Goal: Task Accomplishment & Management: Manage account settings

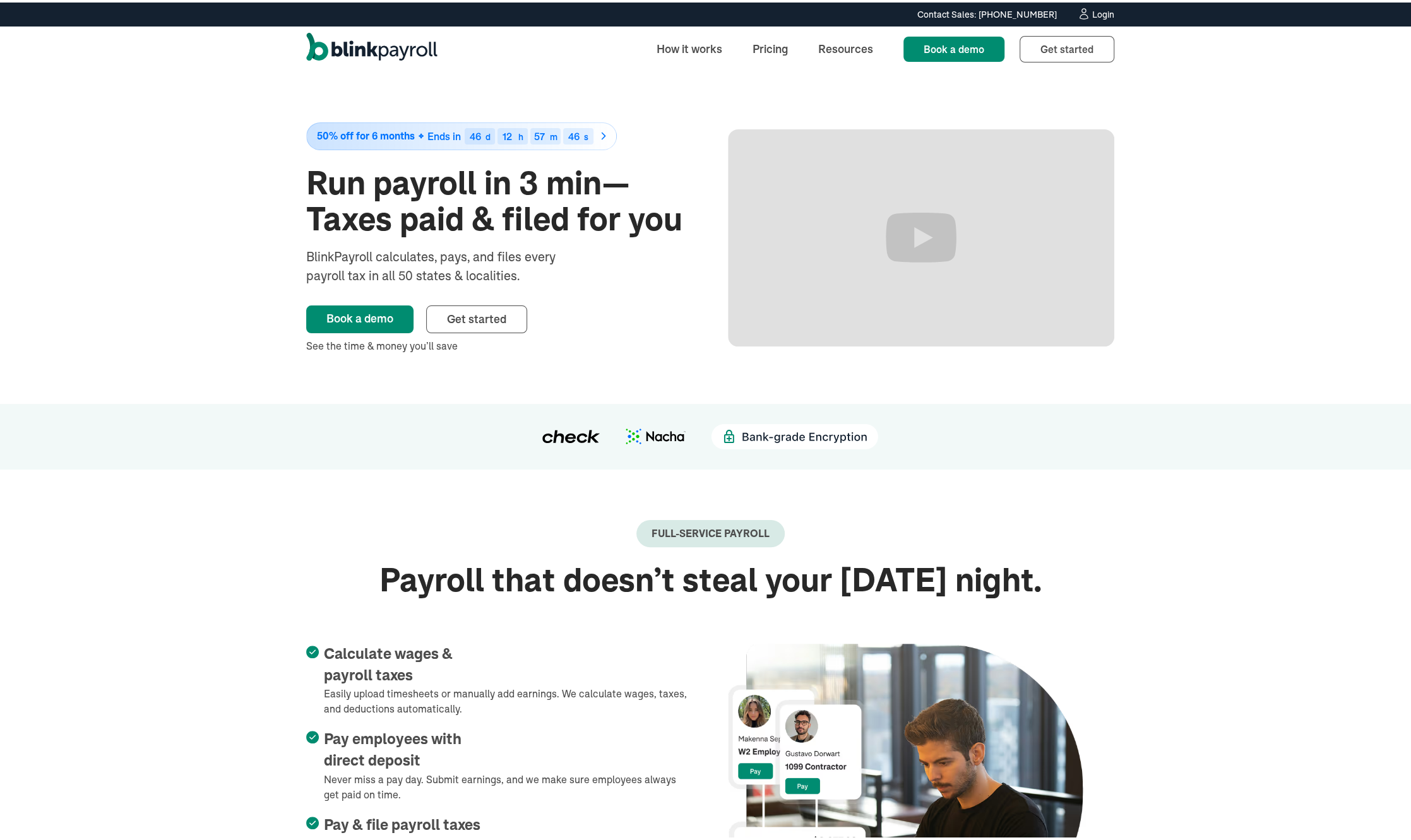
click at [1100, 7] on div "Login" at bounding box center [1103, 11] width 22 height 9
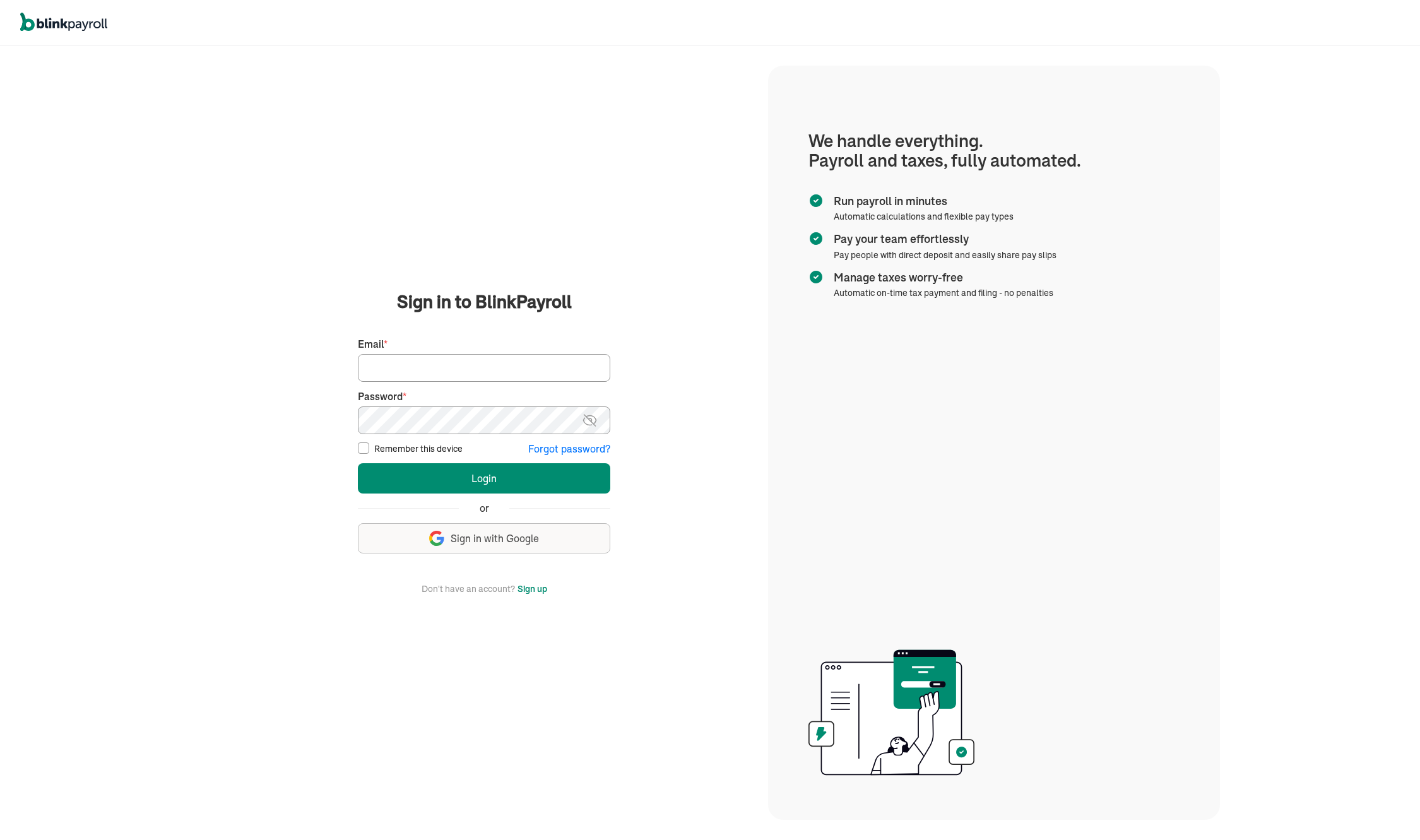
click at [527, 367] on input "Email *" at bounding box center [484, 367] width 253 height 28
type input "[EMAIL_ADDRESS][DOMAIN_NAME]"
click at [497, 479] on button "Login" at bounding box center [484, 477] width 253 height 30
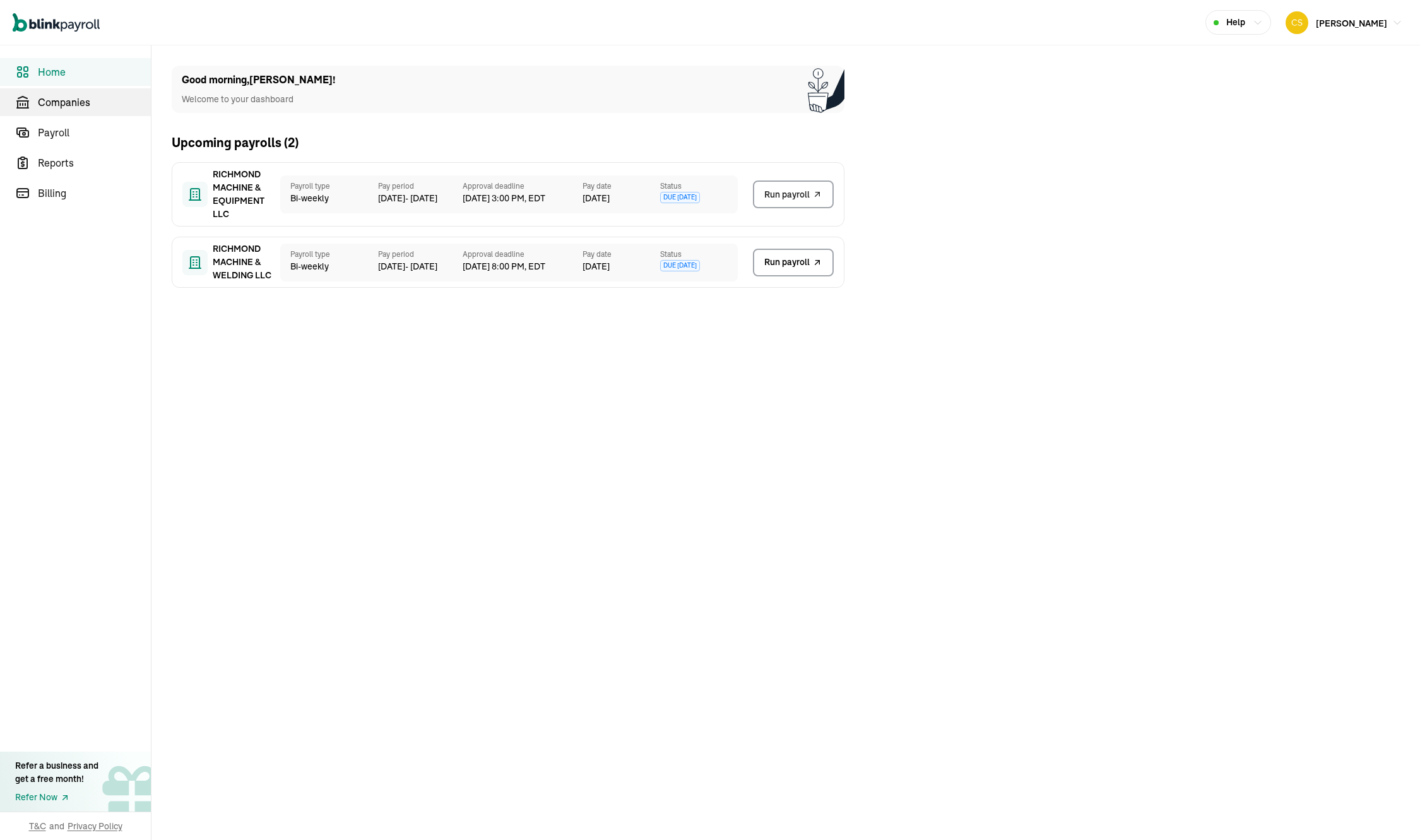
click at [60, 95] on span "Companies" at bounding box center [94, 102] width 113 height 15
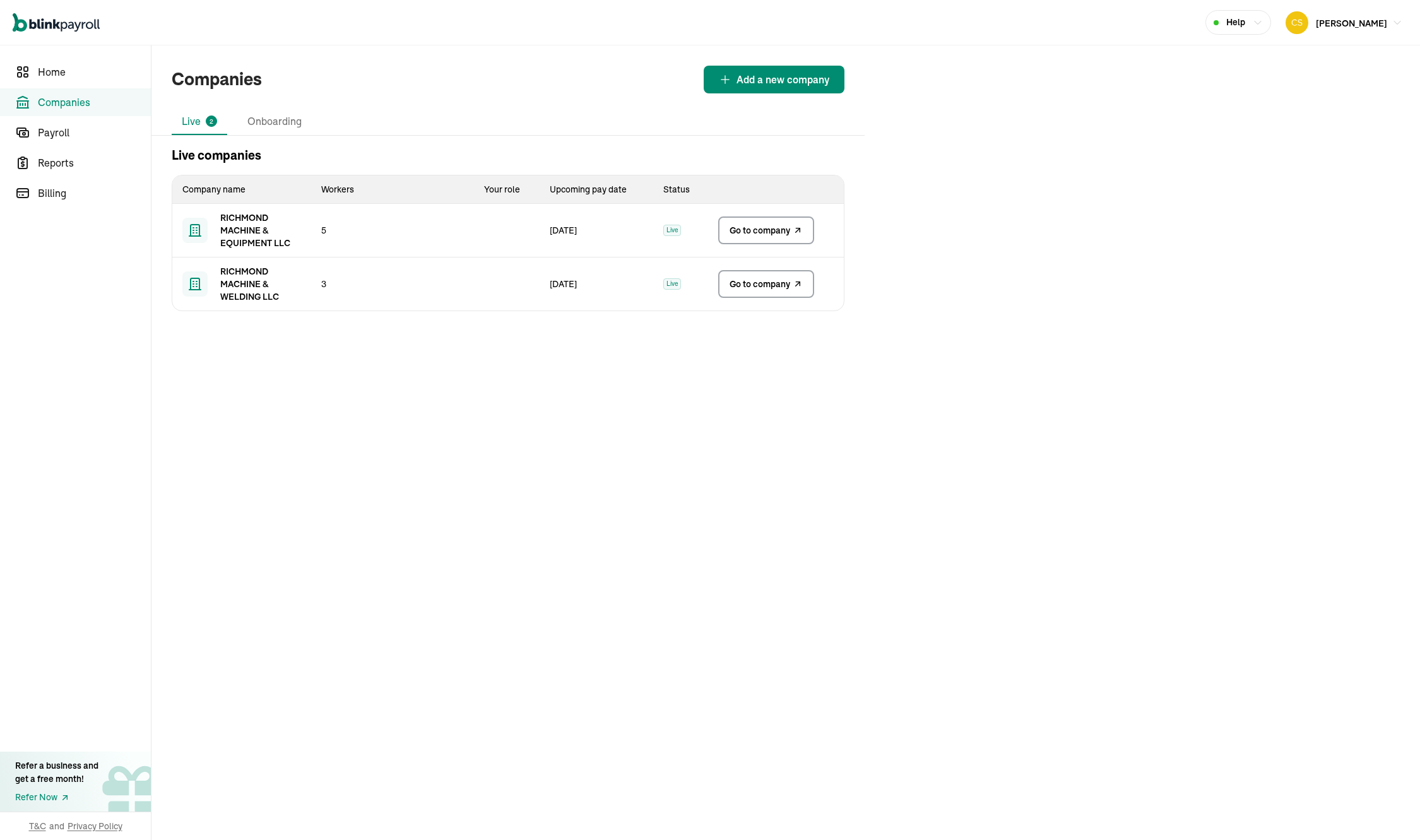
click at [757, 226] on span "Go to company" at bounding box center [760, 230] width 60 height 12
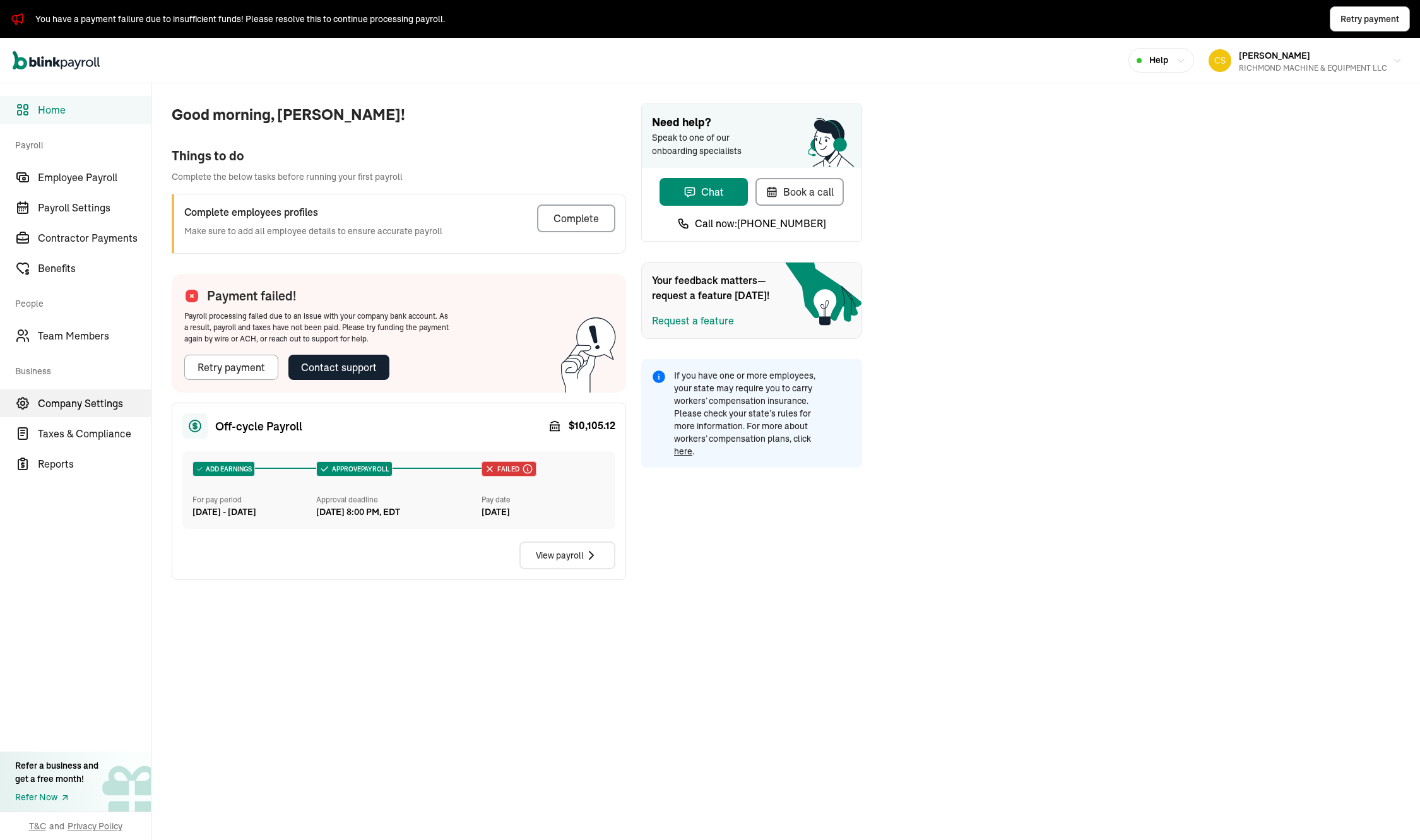
click at [87, 401] on span "Company Settings" at bounding box center [94, 403] width 113 height 15
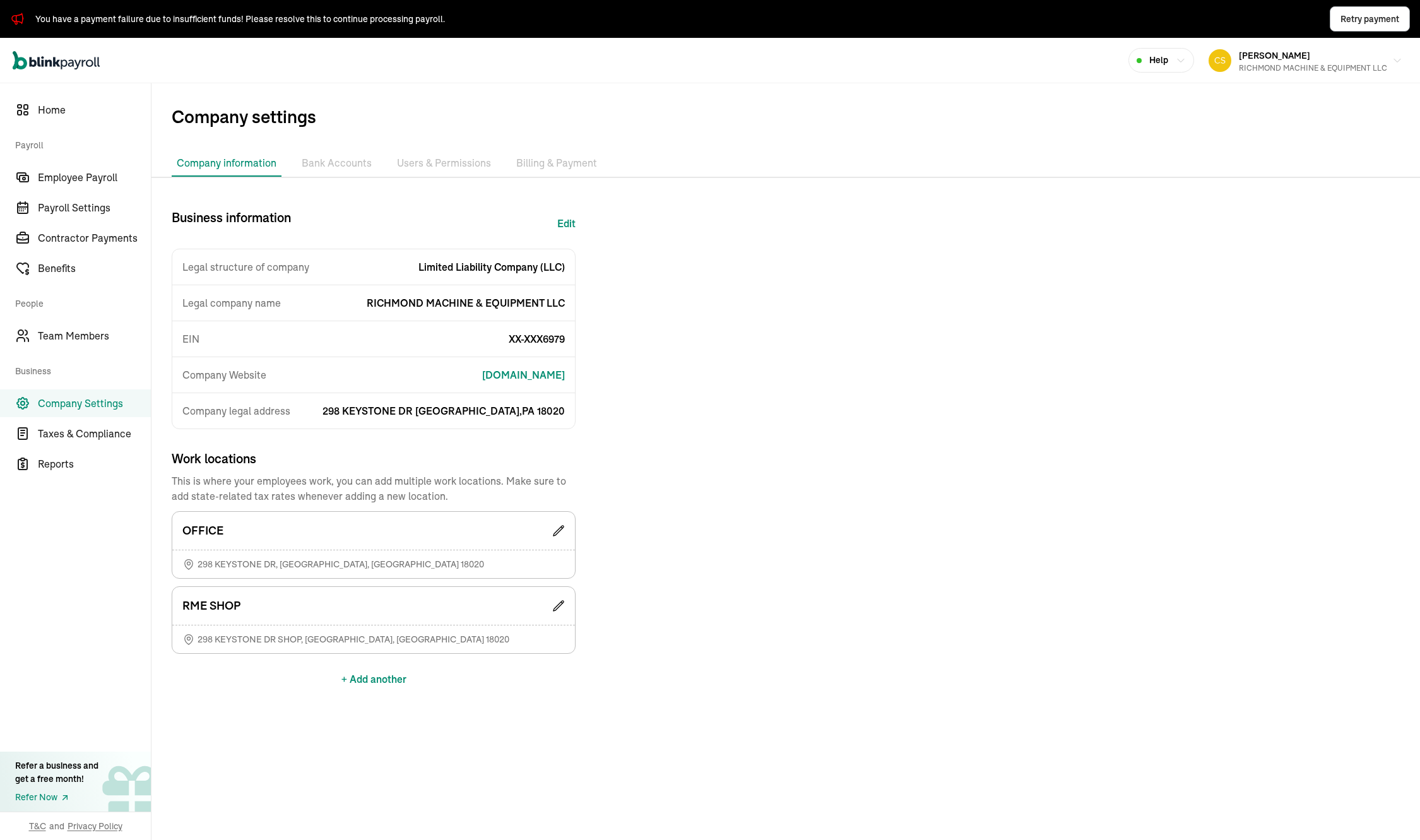
click at [333, 168] on li "Bank Accounts" at bounding box center [337, 163] width 80 height 27
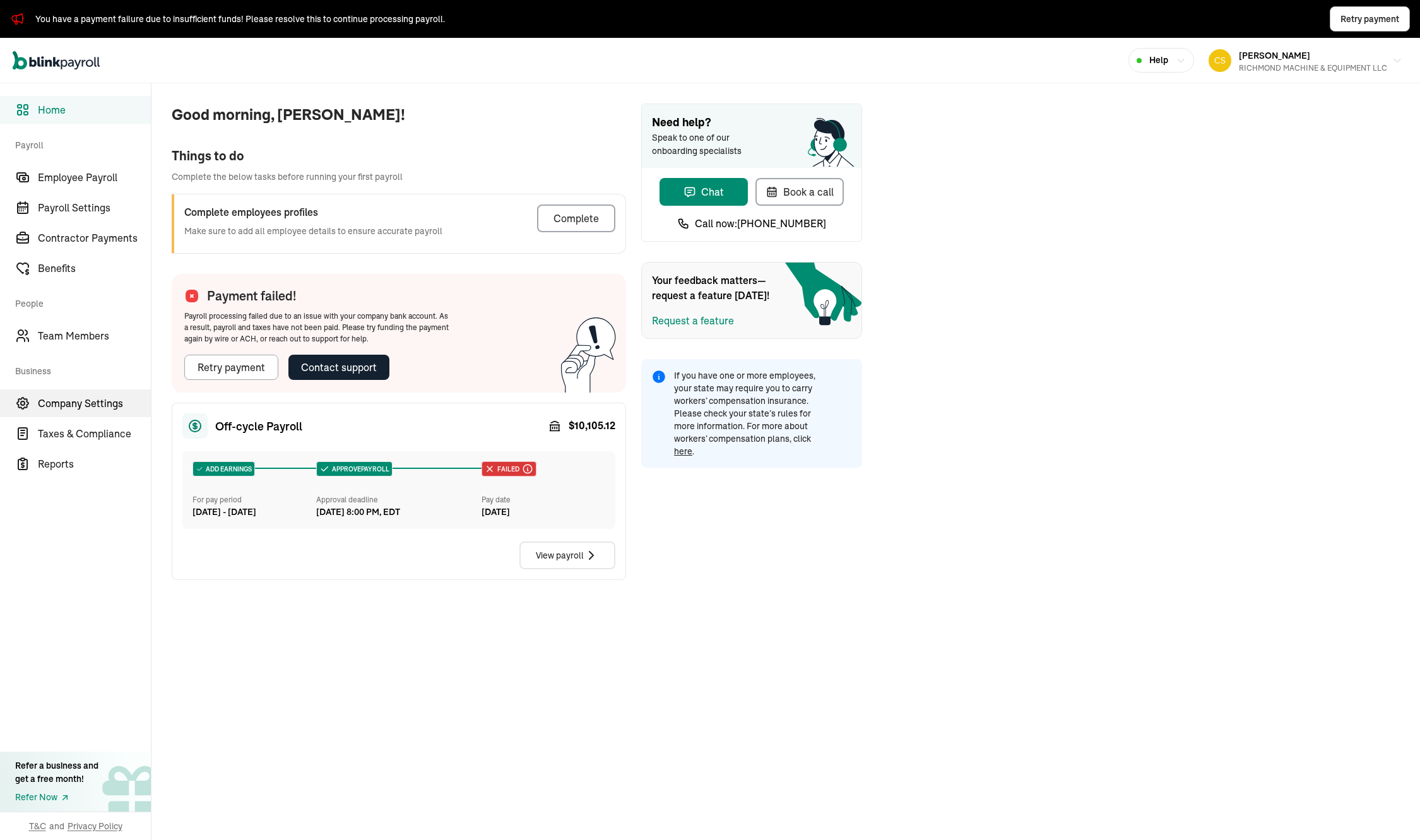
click at [87, 401] on span "Company Settings" at bounding box center [94, 403] width 113 height 15
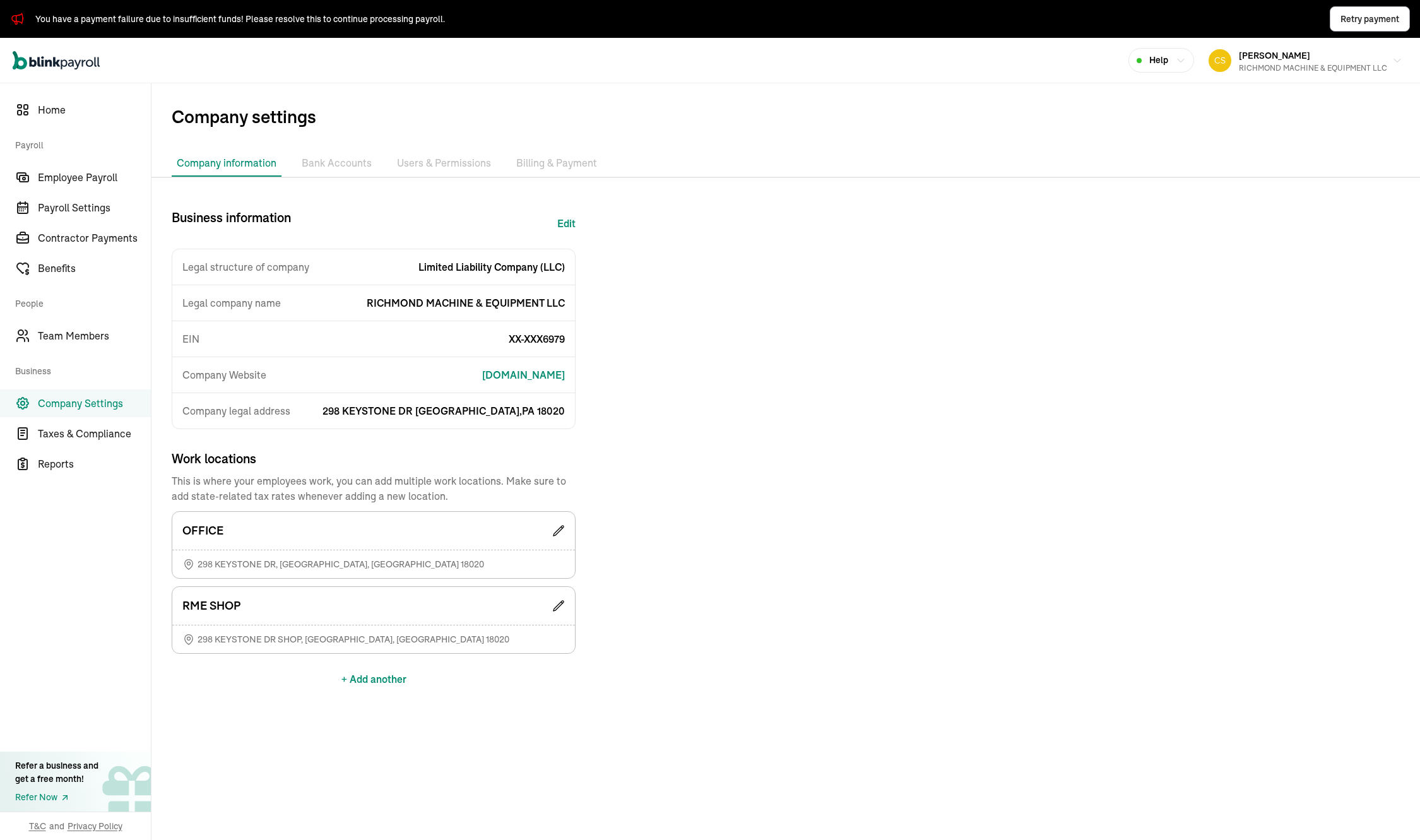
click at [333, 168] on li "Bank Accounts" at bounding box center [337, 163] width 80 height 27
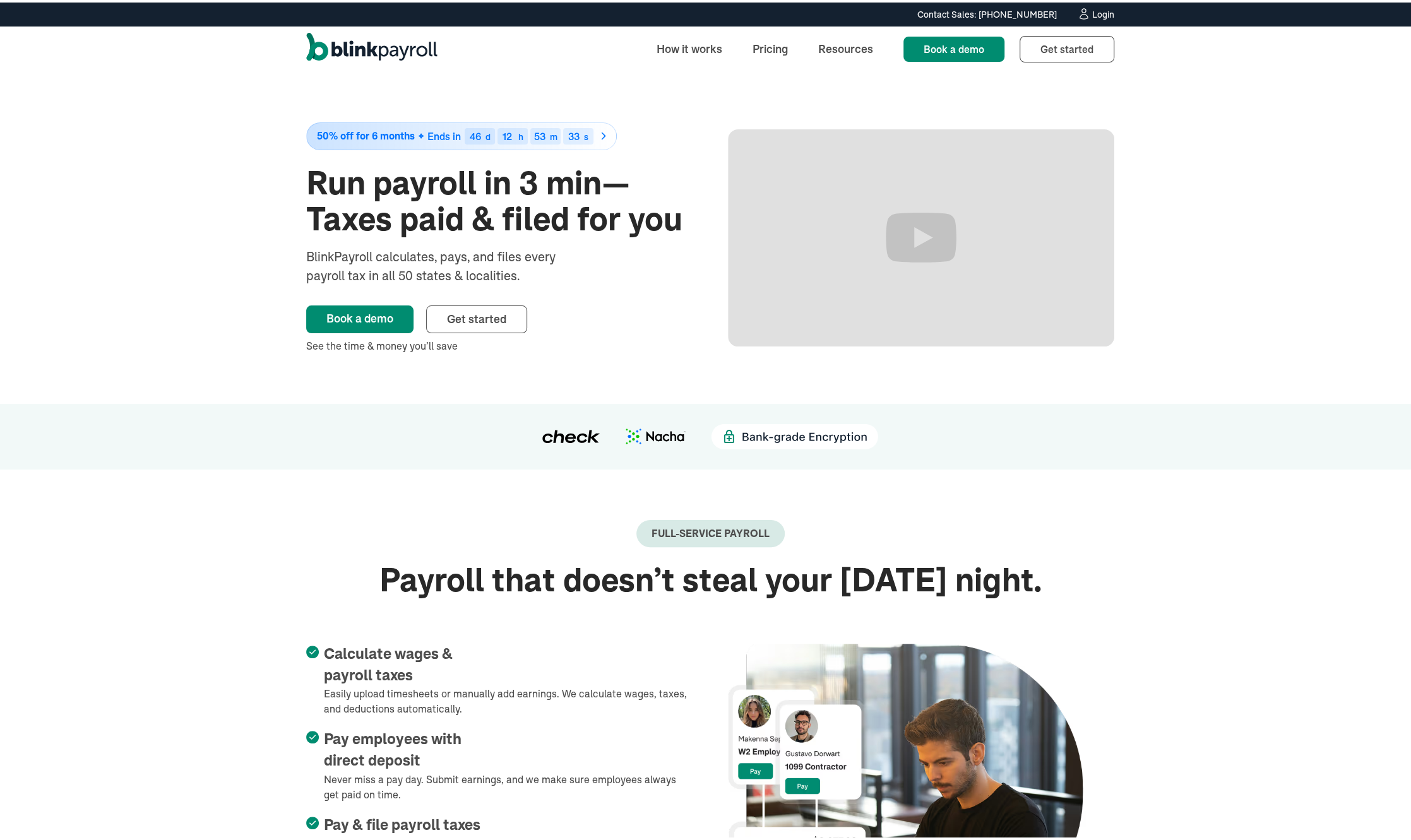
click at [1109, 14] on div "Contact Sales: (315) 915-5645 Contact Sales: (315) 915-5645 Login" at bounding box center [710, 11] width 858 height 14
click at [1102, 11] on div "Login" at bounding box center [1103, 11] width 22 height 9
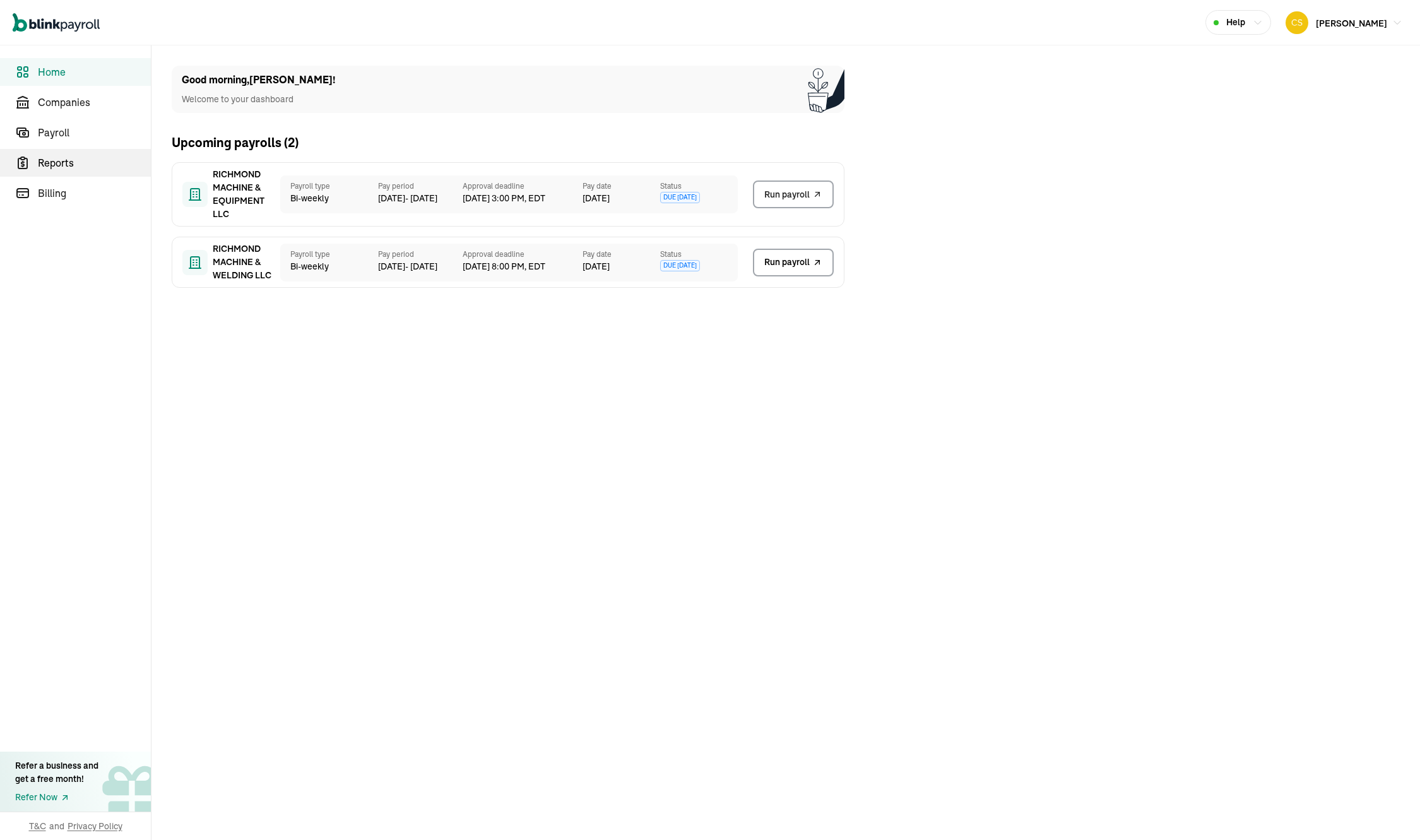
click at [68, 161] on span "Reports" at bounding box center [94, 163] width 113 height 15
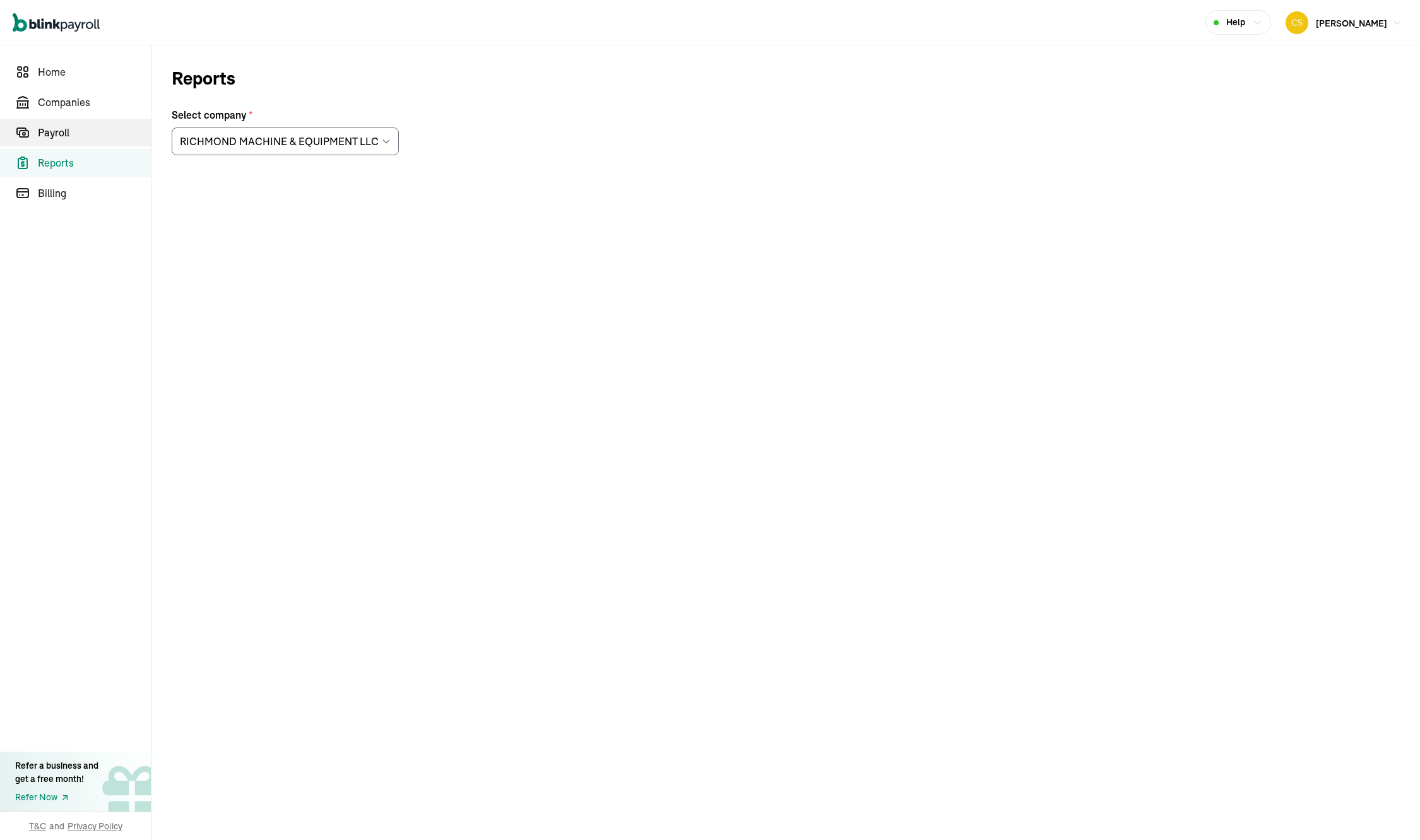
click at [61, 133] on span "Payroll" at bounding box center [94, 132] width 113 height 15
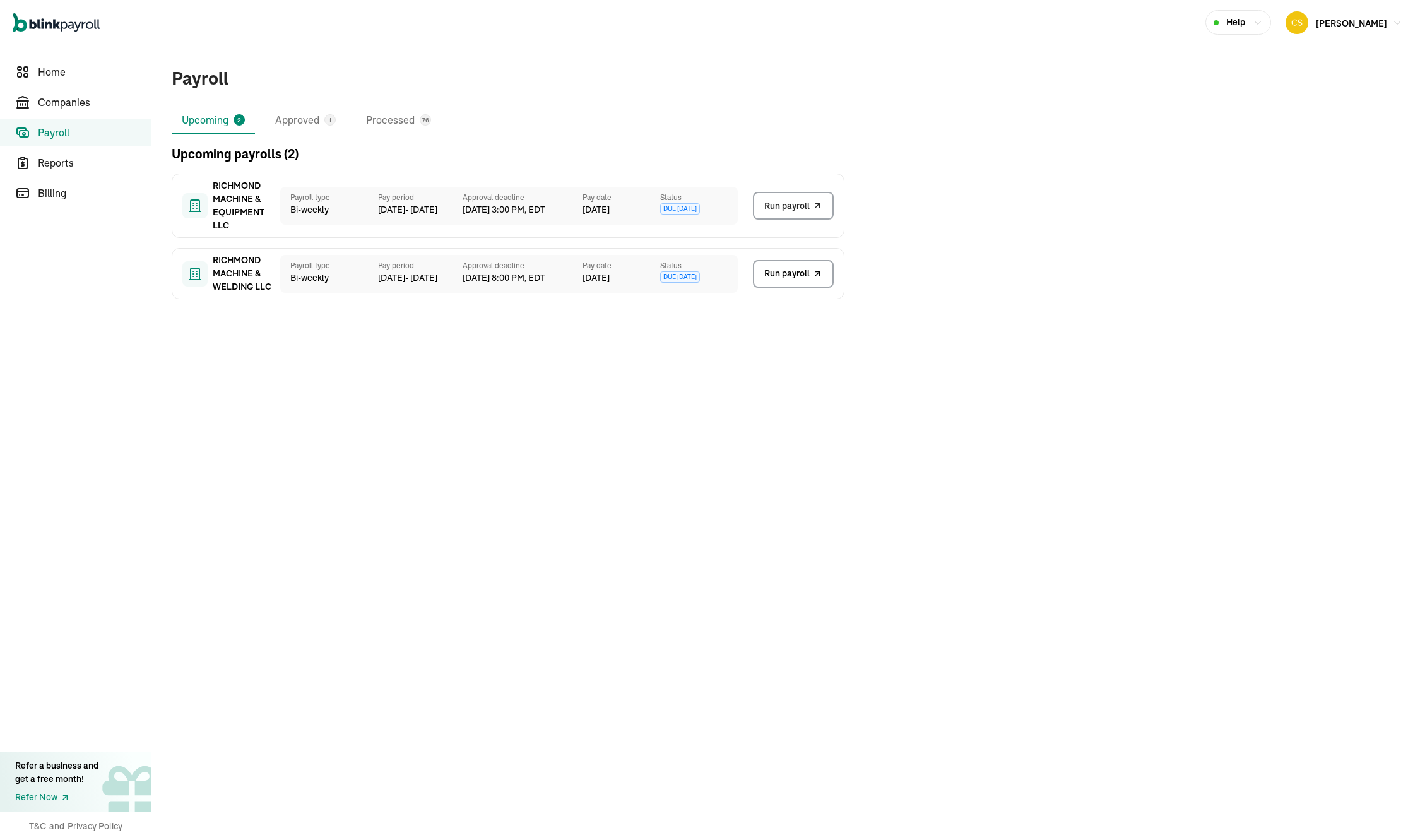
click at [74, 123] on link "Payroll" at bounding box center [75, 133] width 151 height 28
click at [74, 99] on span "Companies" at bounding box center [94, 102] width 113 height 15
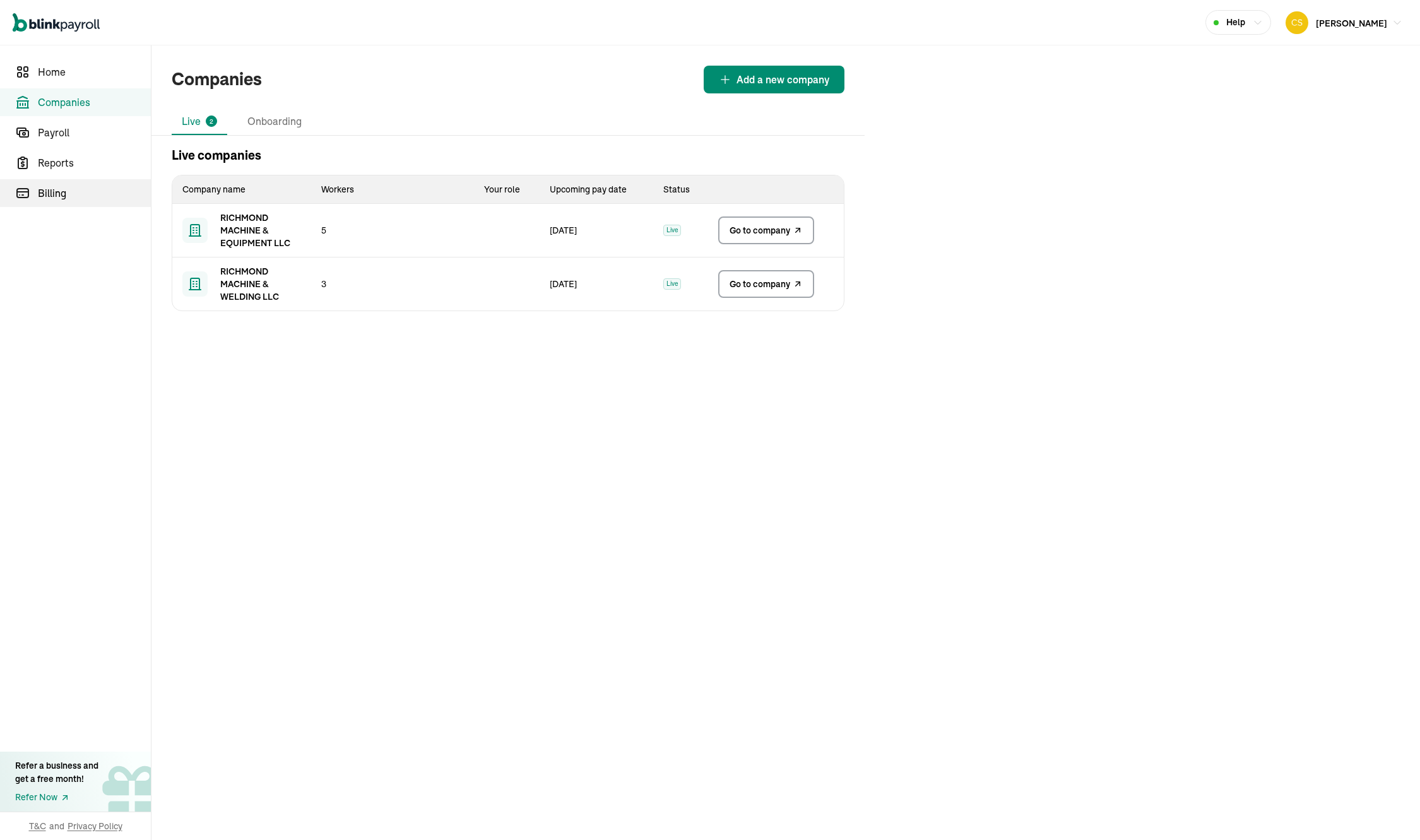
click at [60, 188] on span "Billing" at bounding box center [94, 193] width 113 height 15
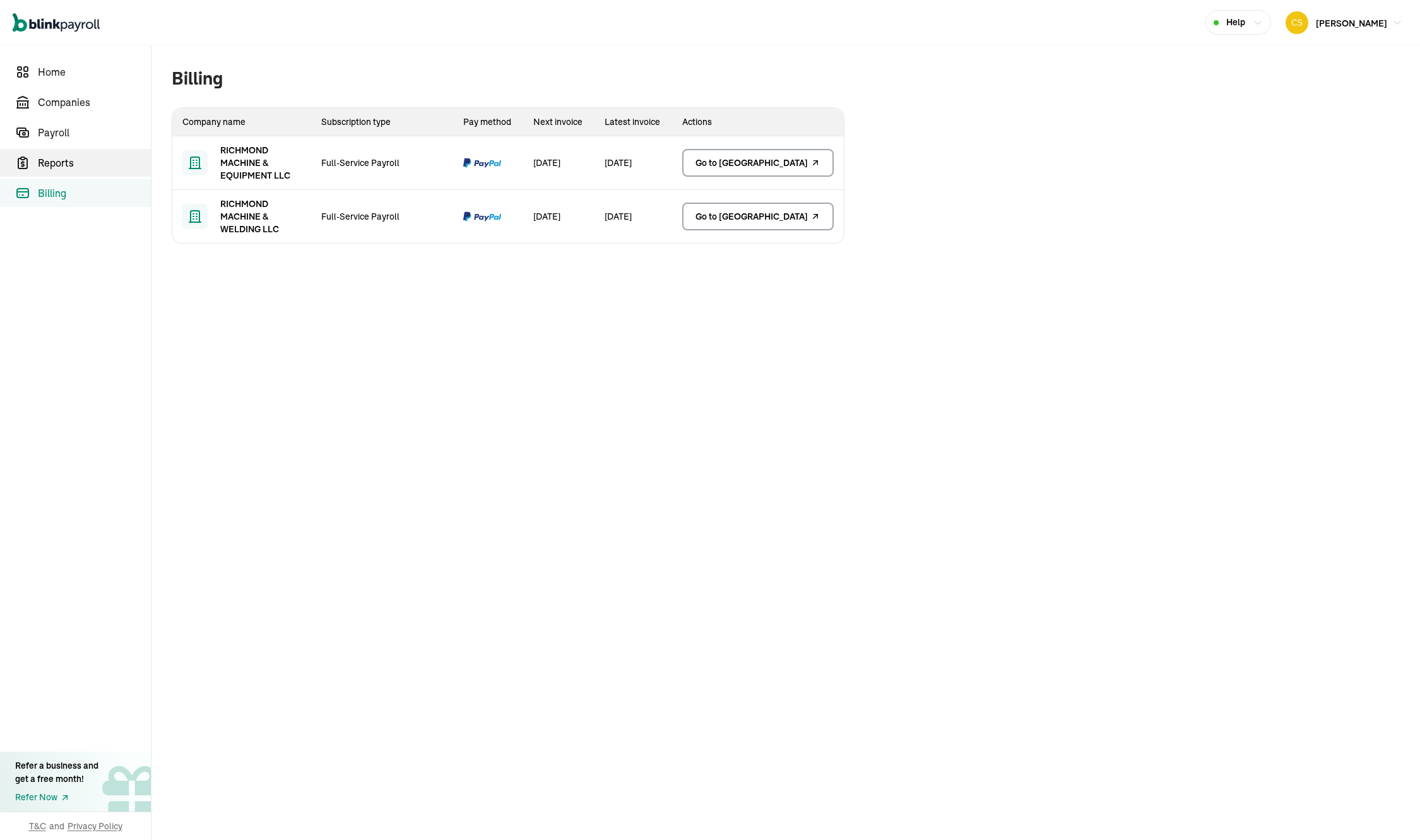
click at [67, 169] on span "Reports" at bounding box center [94, 163] width 113 height 15
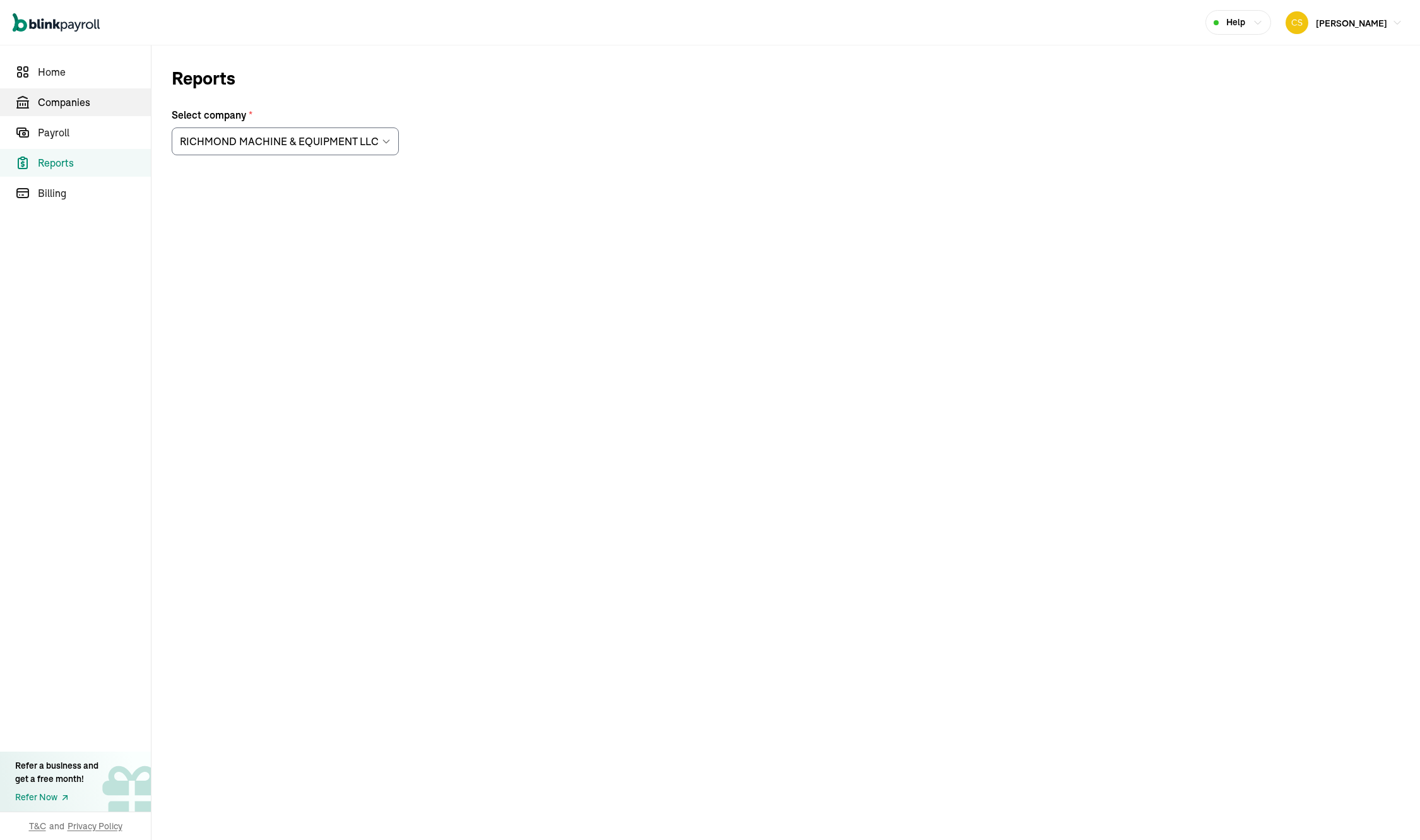
click at [68, 102] on span "Companies" at bounding box center [94, 102] width 113 height 15
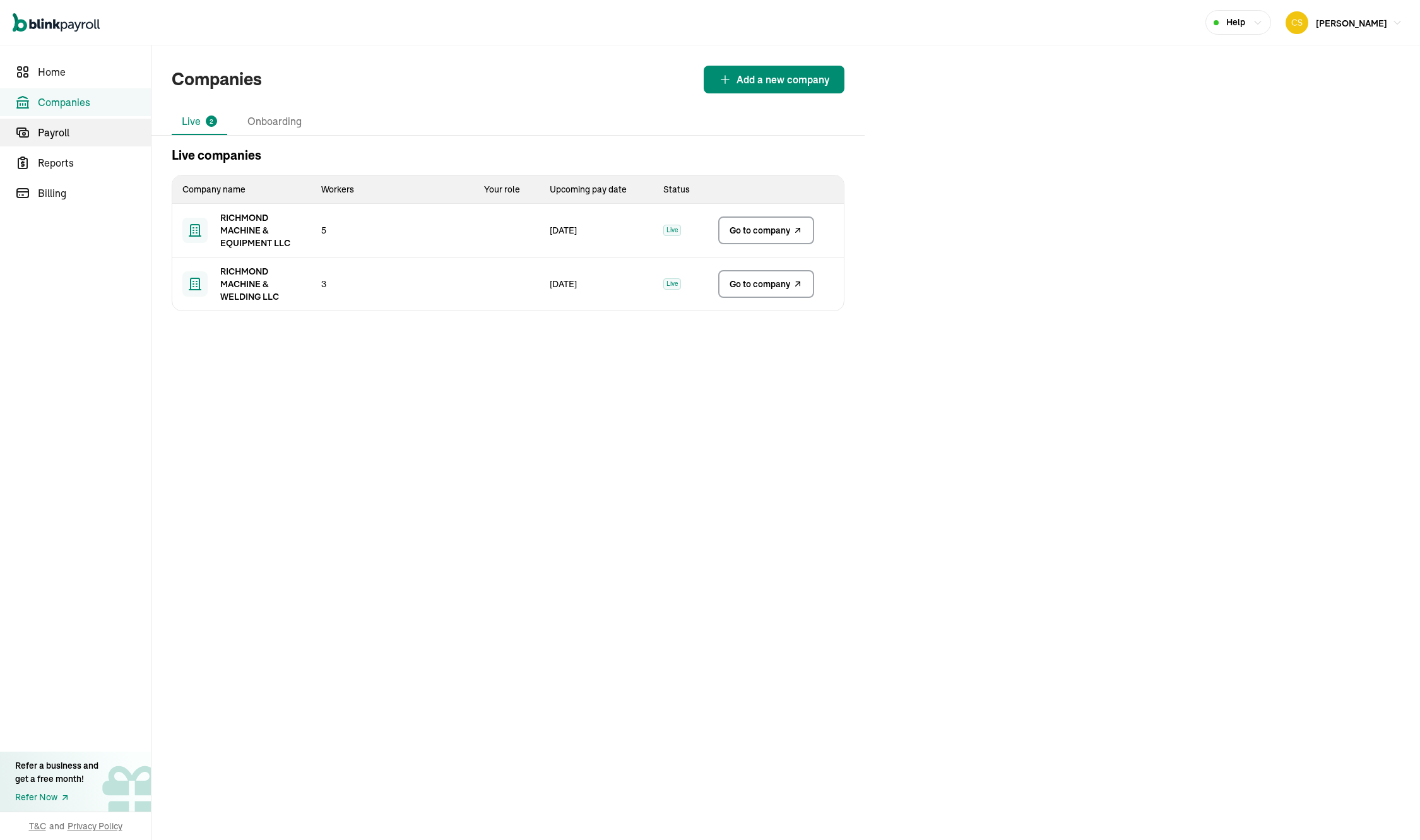
click at [57, 139] on span "Payroll" at bounding box center [94, 132] width 113 height 15
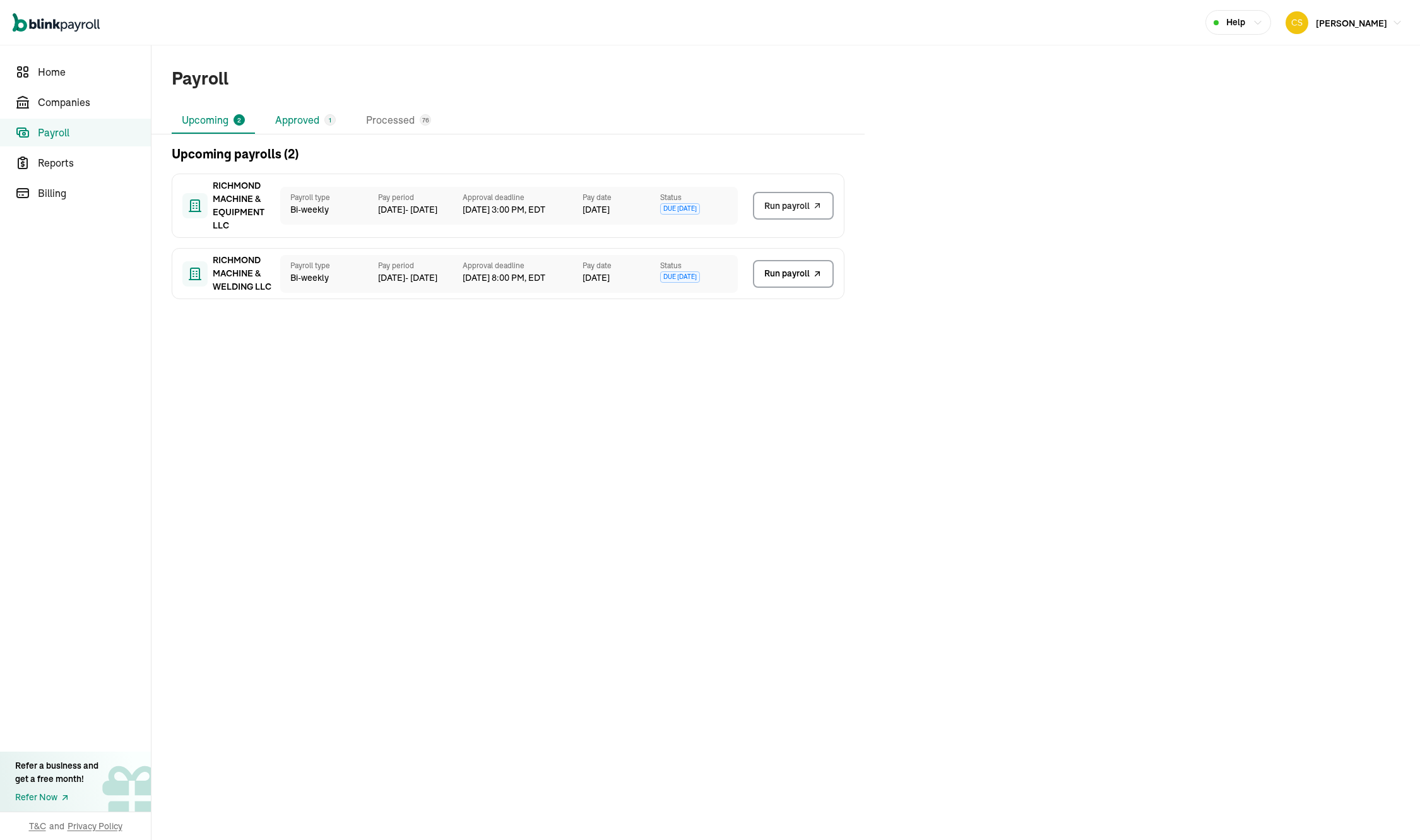
click at [301, 118] on li "Approved 1" at bounding box center [305, 121] width 81 height 27
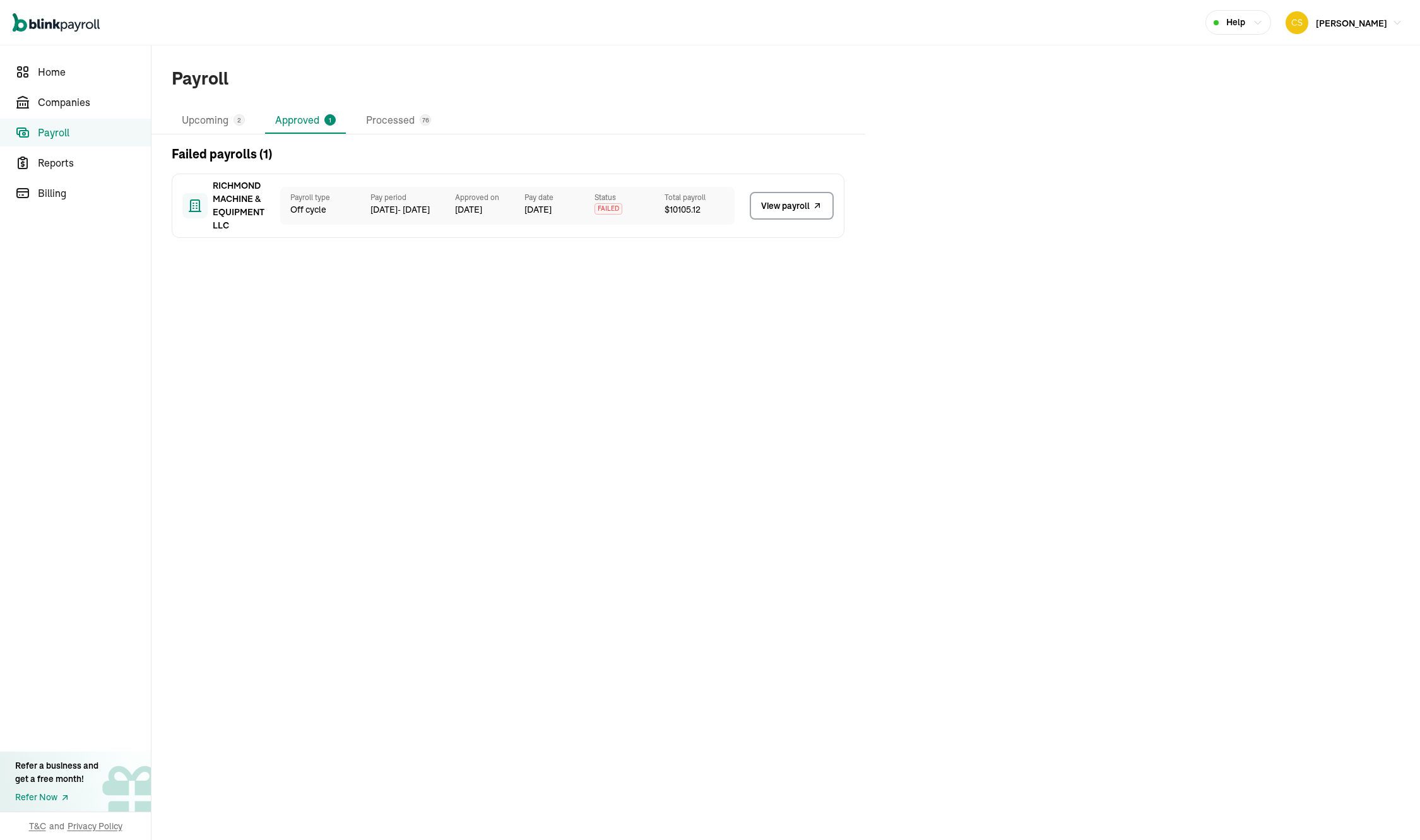
click at [768, 206] on span "View payroll" at bounding box center [786, 206] width 49 height 13
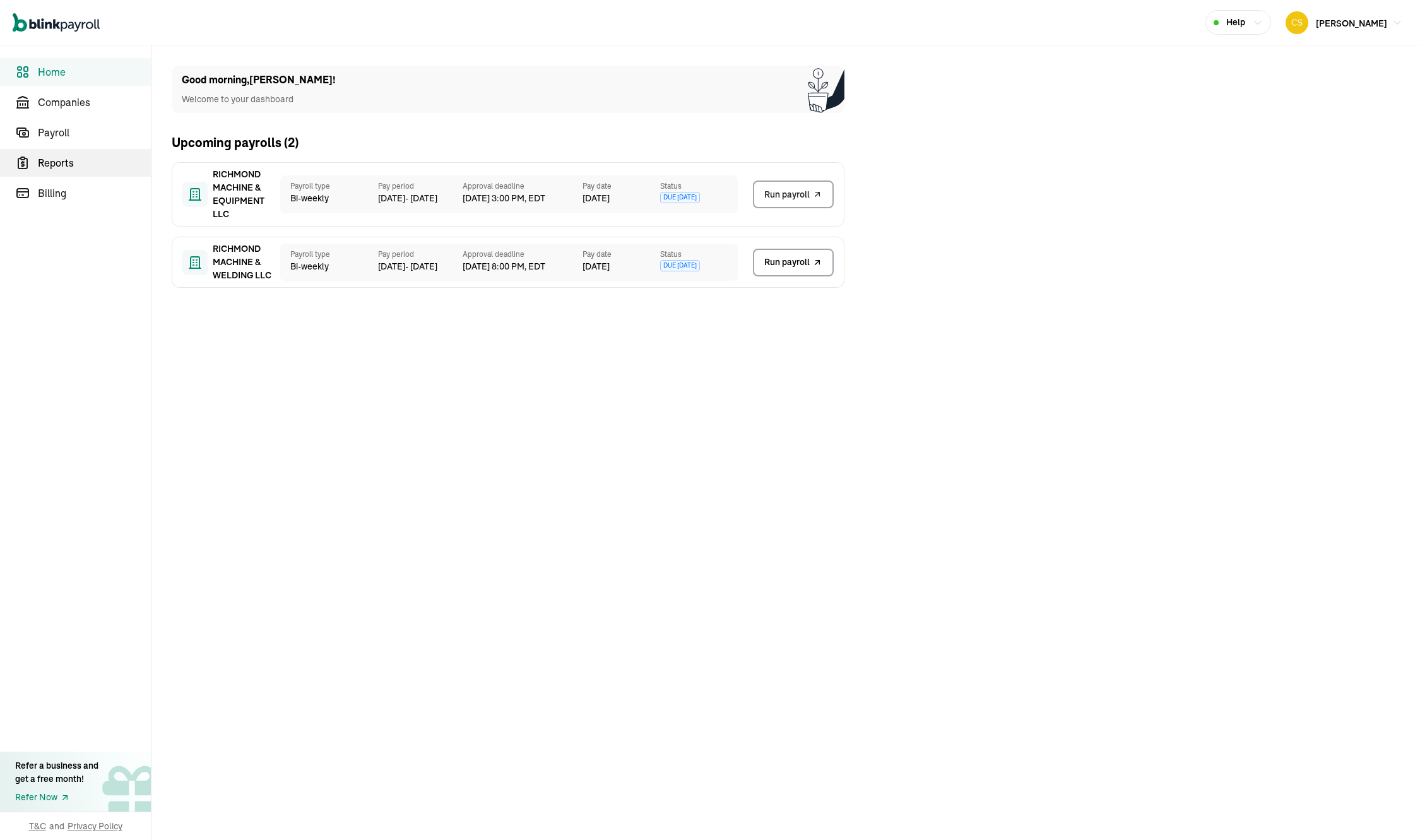
click at [68, 161] on span "Reports" at bounding box center [94, 163] width 113 height 15
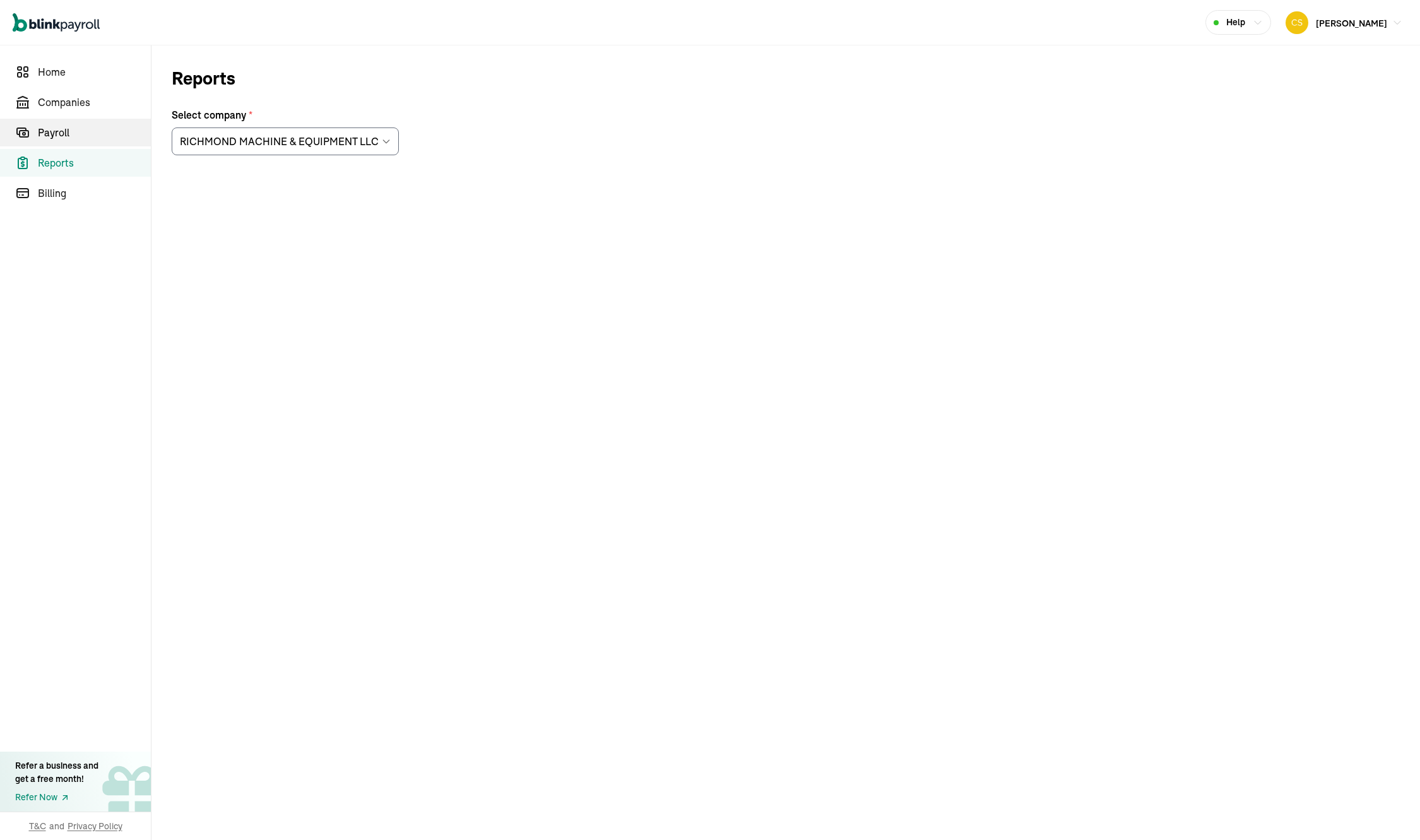
click at [61, 133] on span "Payroll" at bounding box center [94, 132] width 113 height 15
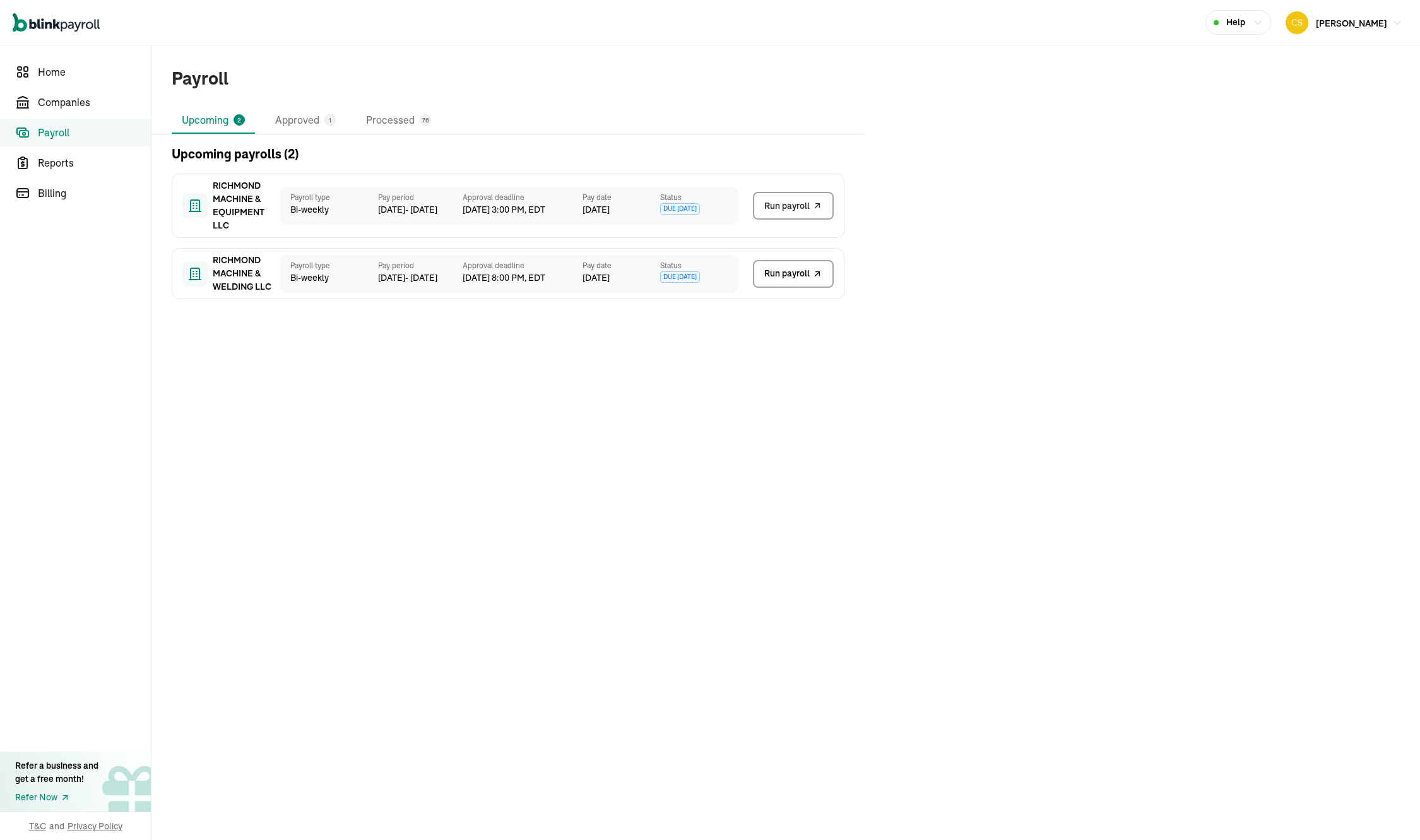
click at [74, 123] on link "Payroll" at bounding box center [75, 133] width 151 height 28
click at [74, 99] on span "Companies" at bounding box center [94, 102] width 113 height 15
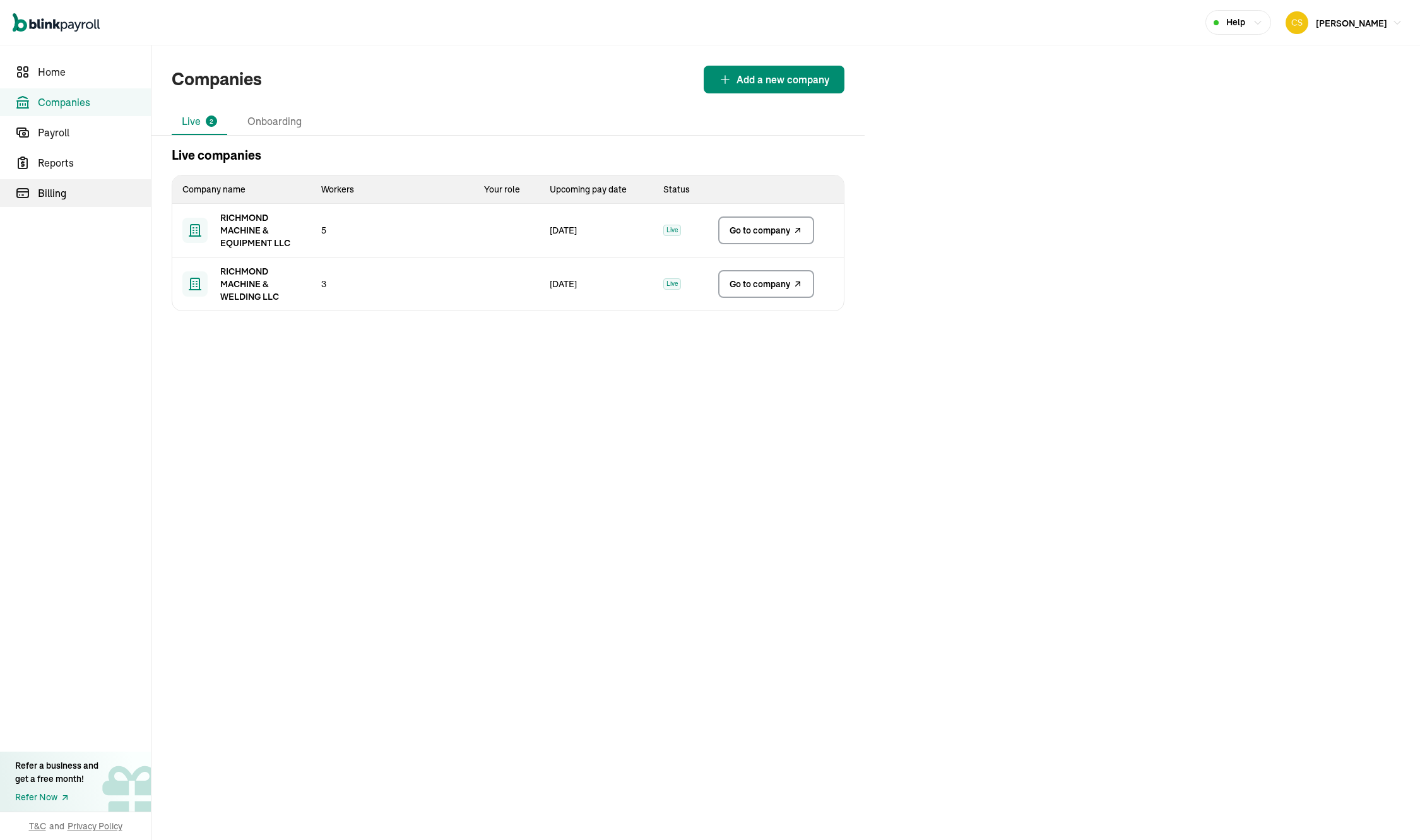
click at [60, 188] on span "Billing" at bounding box center [94, 193] width 113 height 15
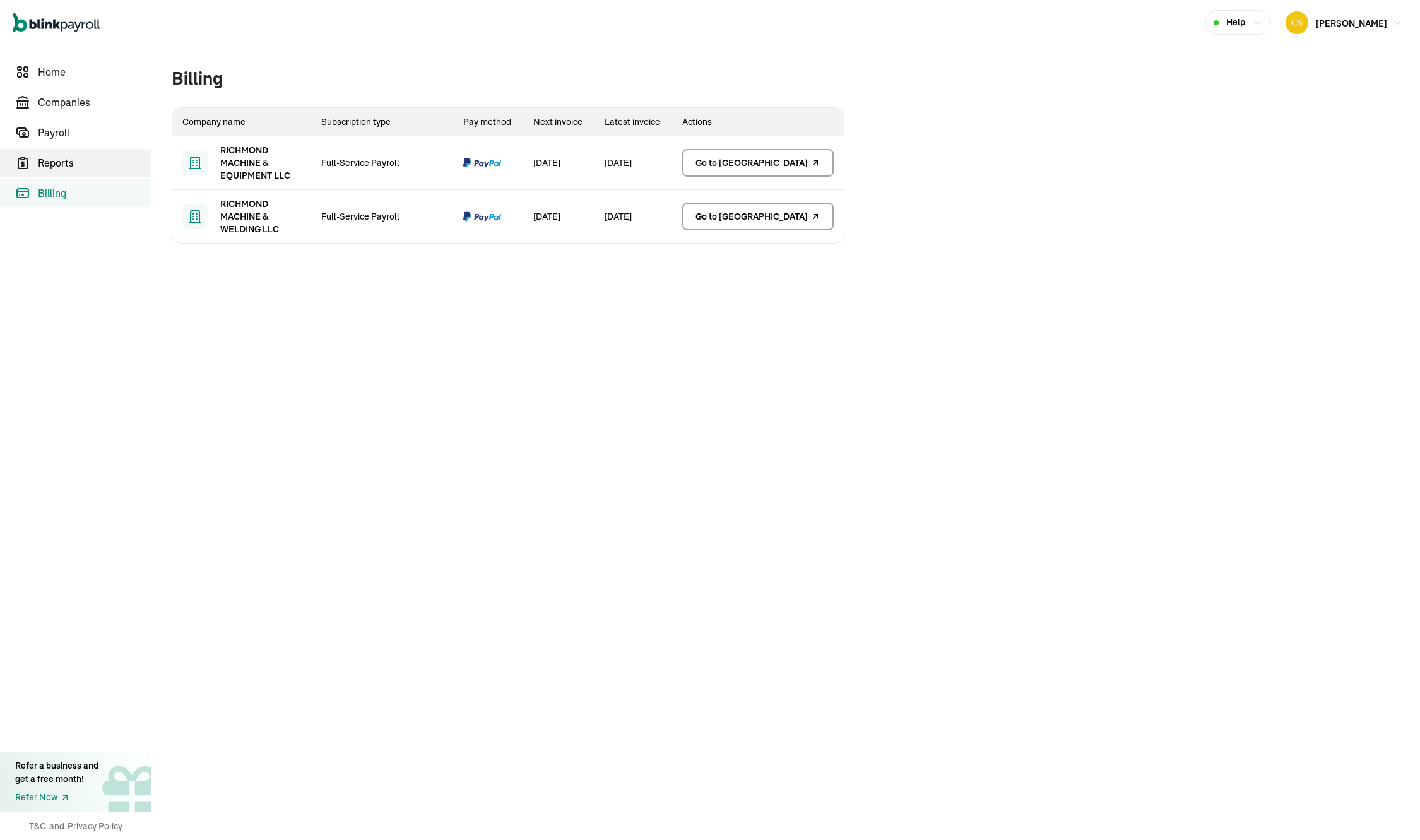
click at [67, 169] on span "Reports" at bounding box center [94, 163] width 113 height 15
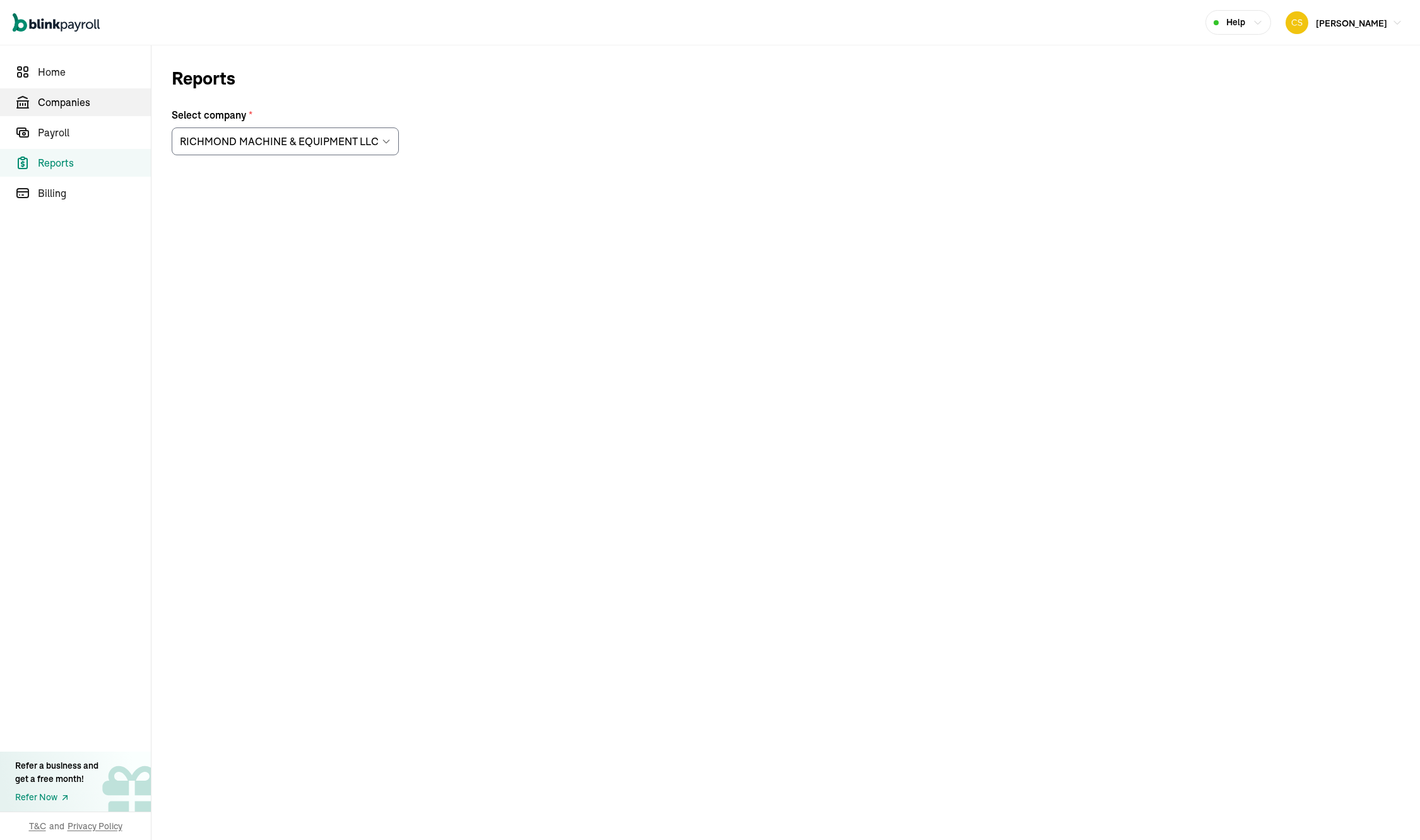
click at [68, 102] on span "Companies" at bounding box center [94, 102] width 113 height 15
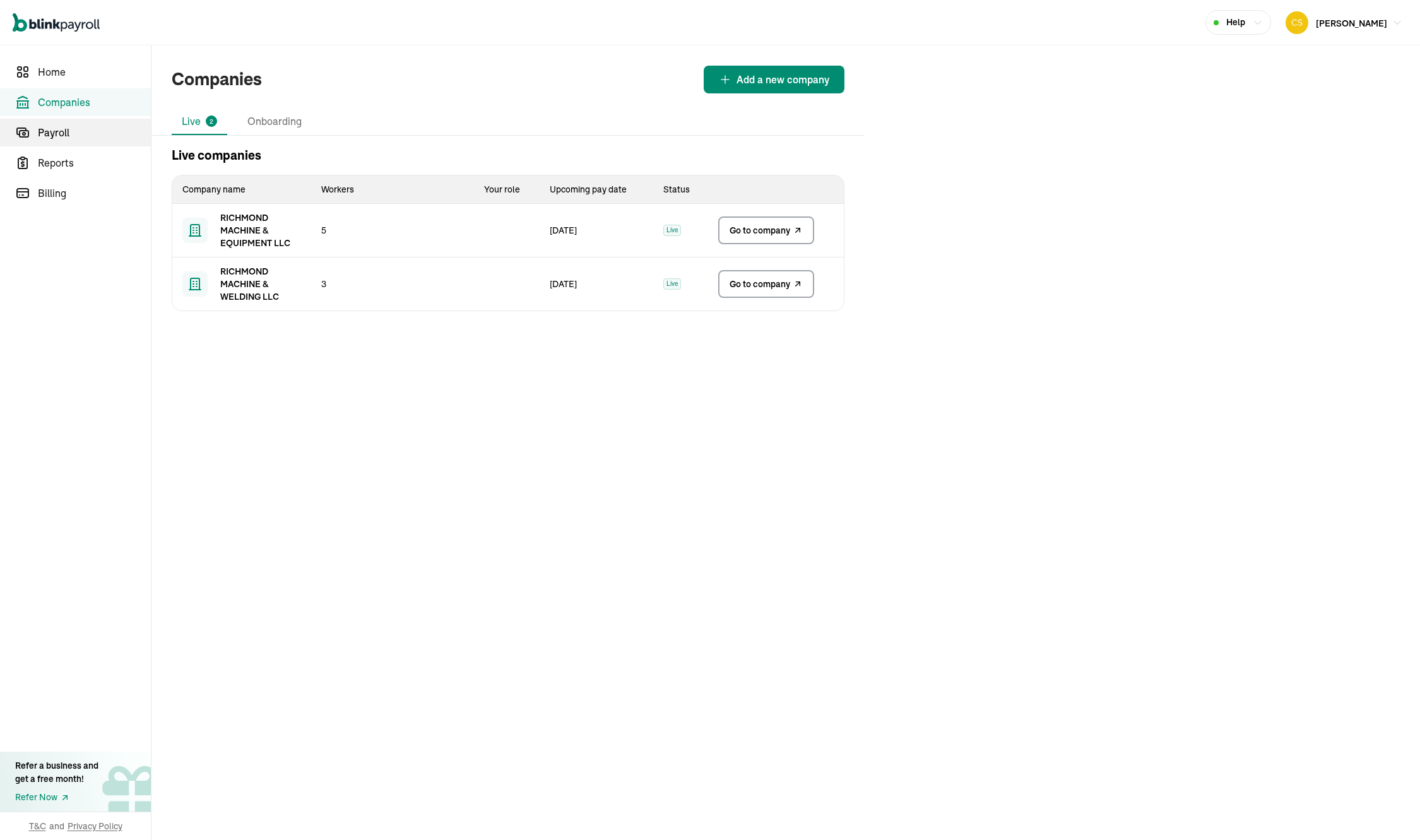
click at [57, 139] on span "Payroll" at bounding box center [94, 132] width 113 height 15
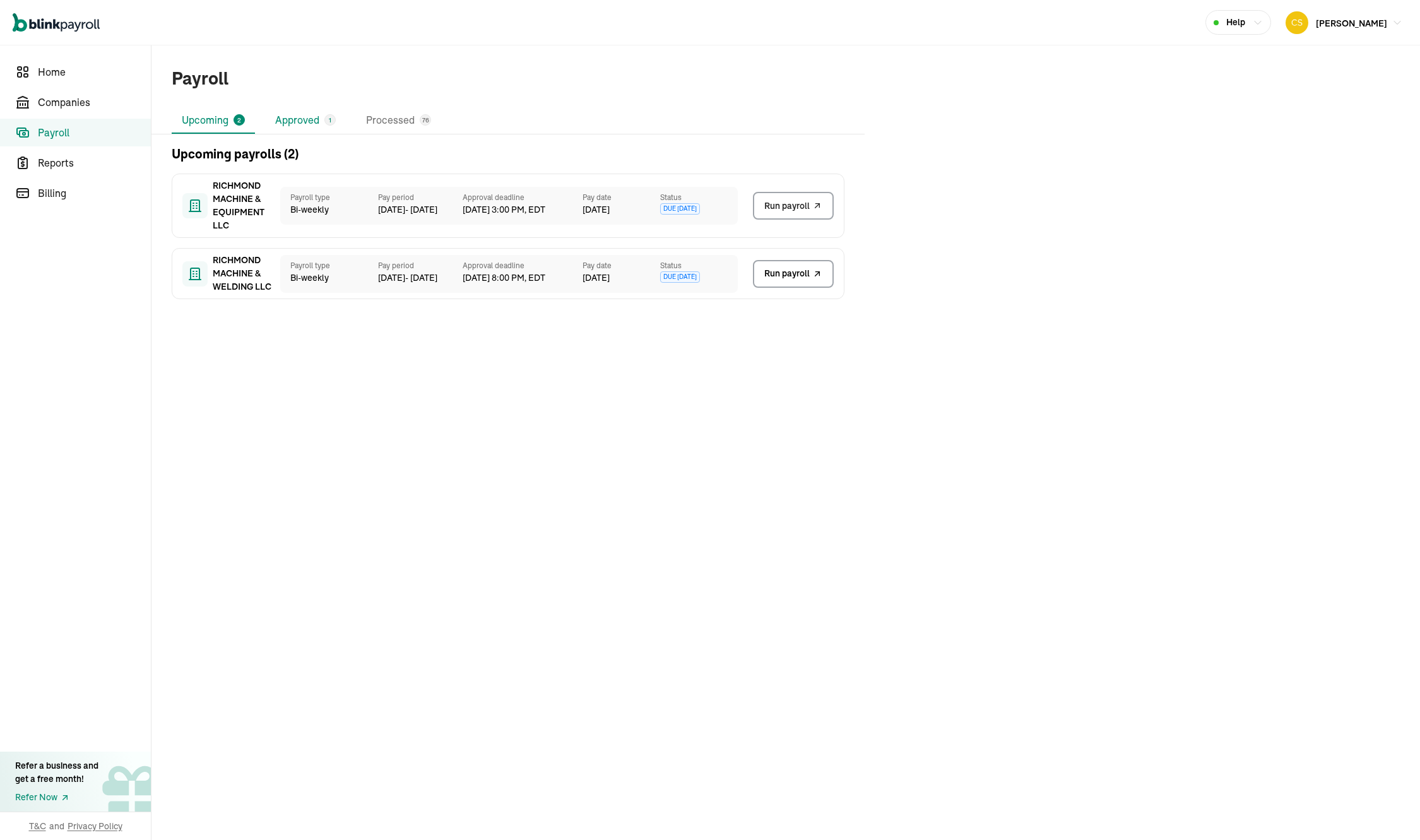
click at [301, 118] on li "Approved 1" at bounding box center [305, 121] width 81 height 27
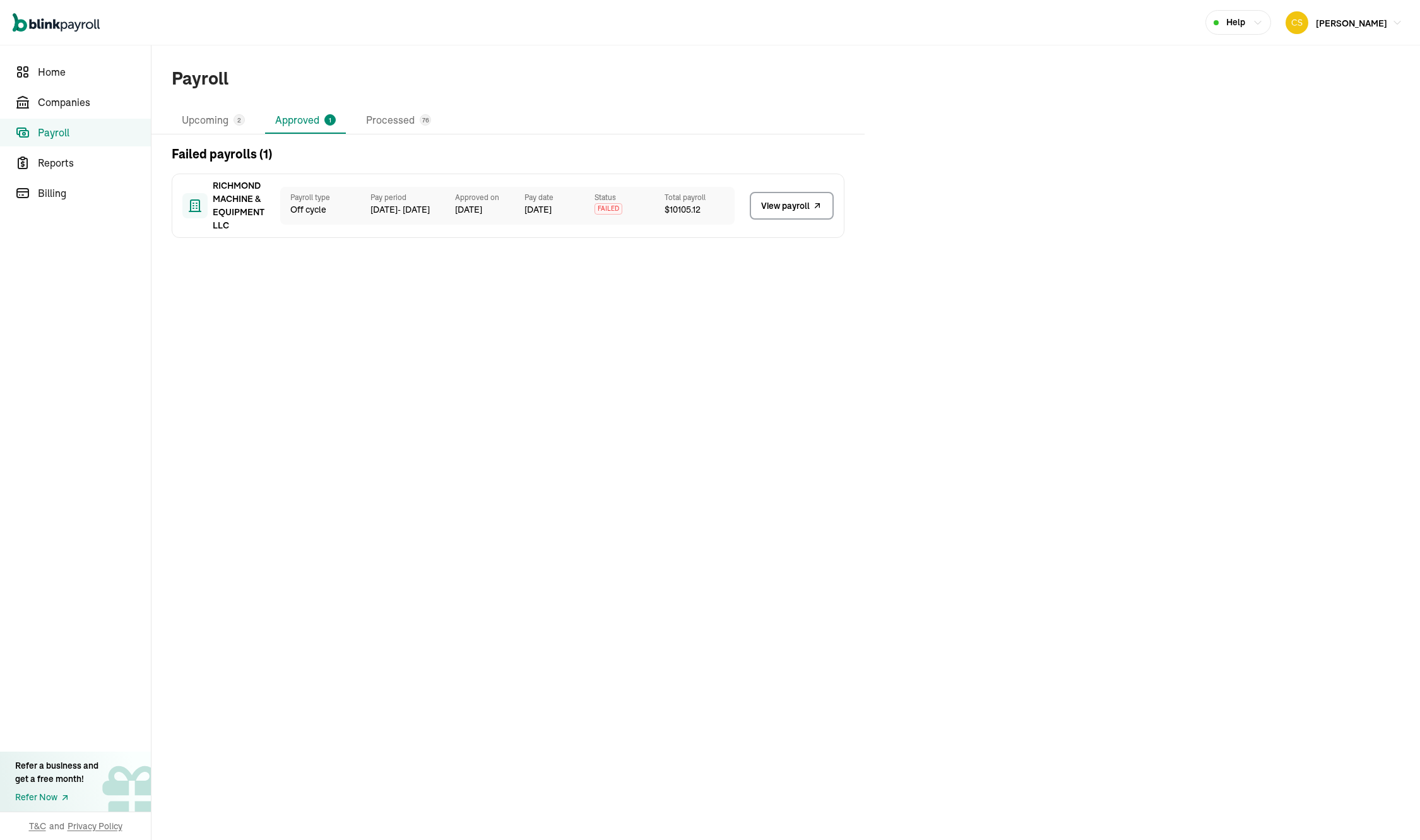
click at [768, 206] on span "View payroll" at bounding box center [786, 206] width 49 height 13
